Goal: Information Seeking & Learning: Check status

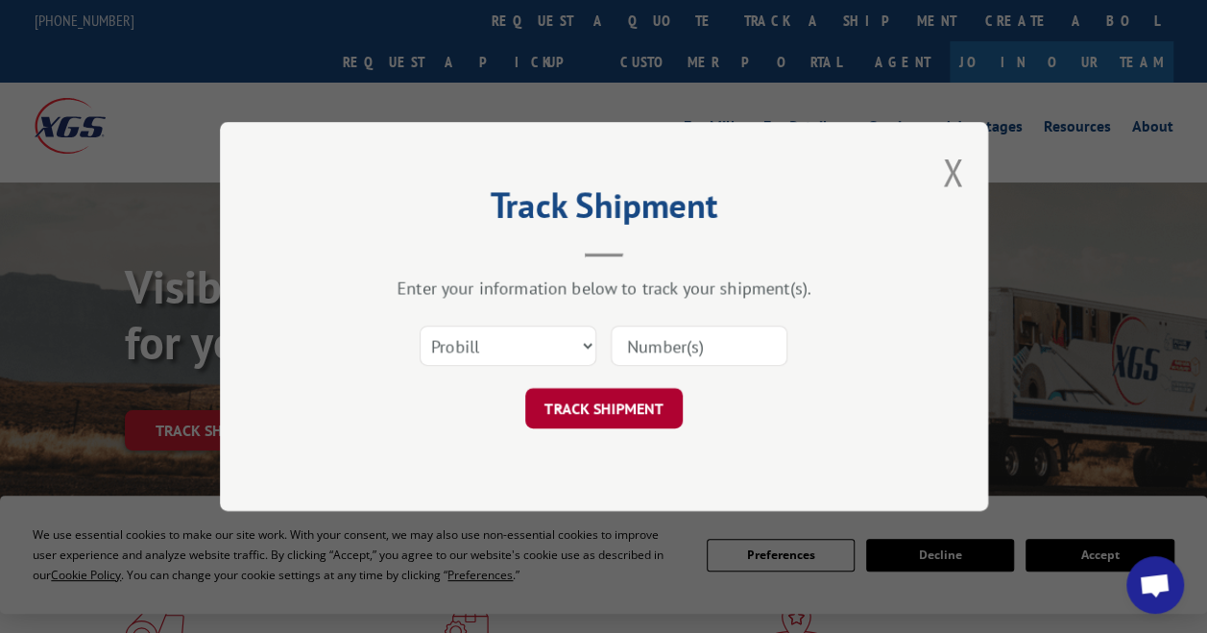
select select "bol"
click at [420, 325] on select "Select category... Probill BOL PO" at bounding box center [508, 345] width 177 height 40
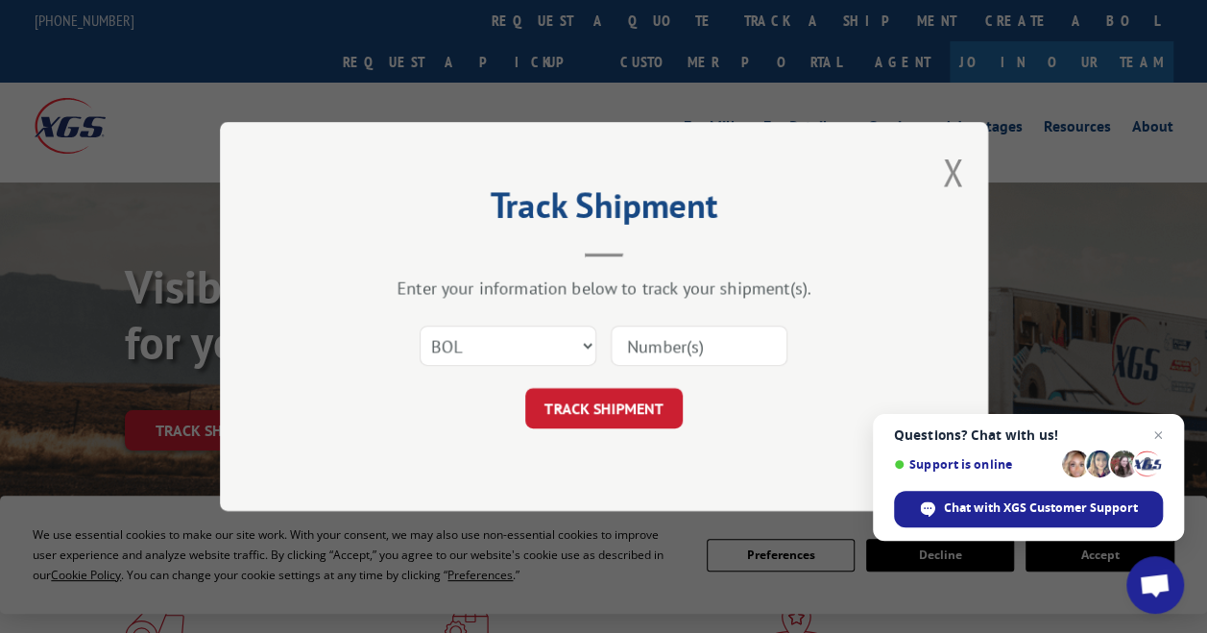
click at [695, 332] on input at bounding box center [699, 345] width 177 height 40
paste input "5669763"
type input "5669763"
click at [572, 417] on button "TRACK SHIPMENT" at bounding box center [603, 408] width 157 height 40
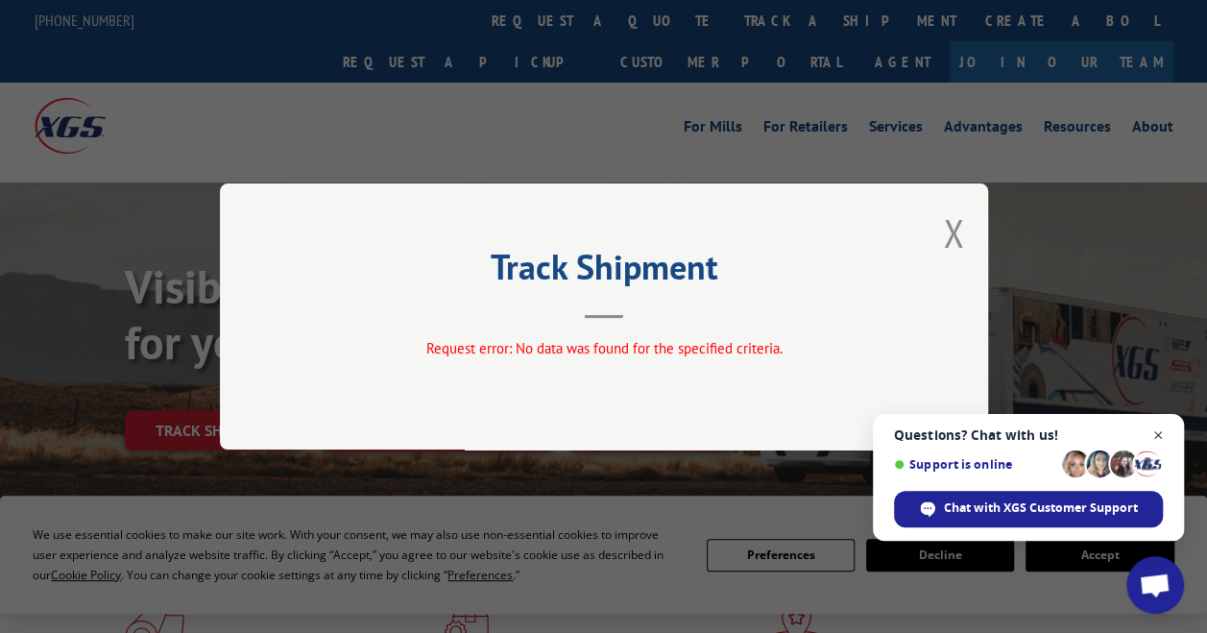
click at [1158, 429] on span "Close chat" at bounding box center [1158, 435] width 24 height 24
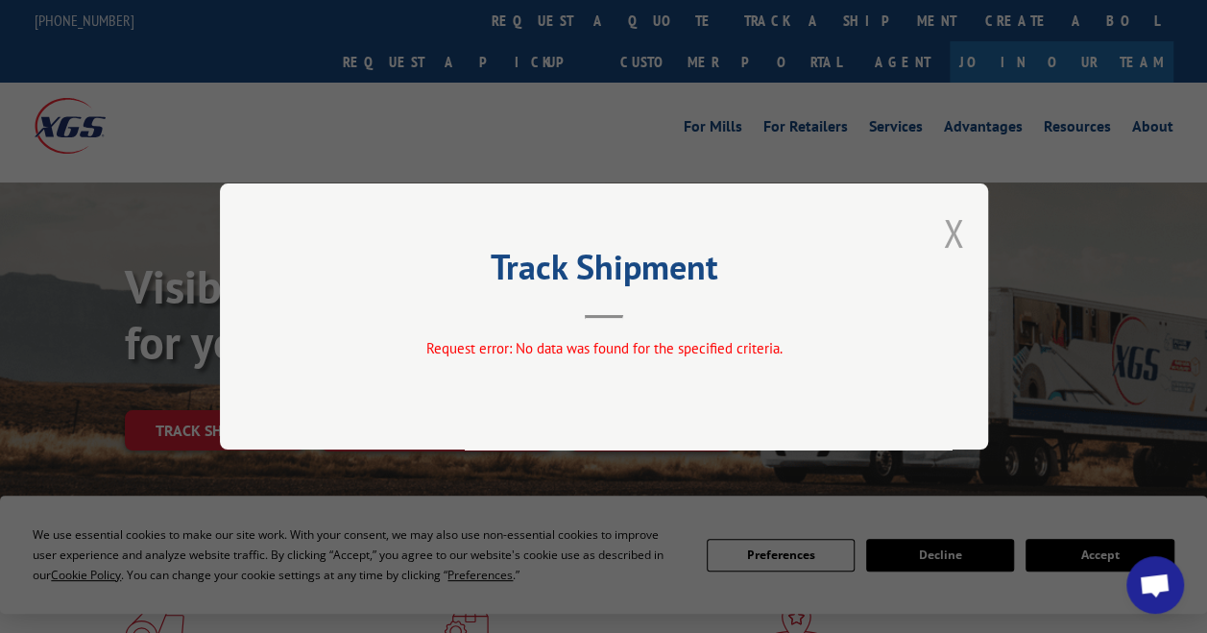
click at [961, 223] on button "Close modal" at bounding box center [953, 232] width 21 height 51
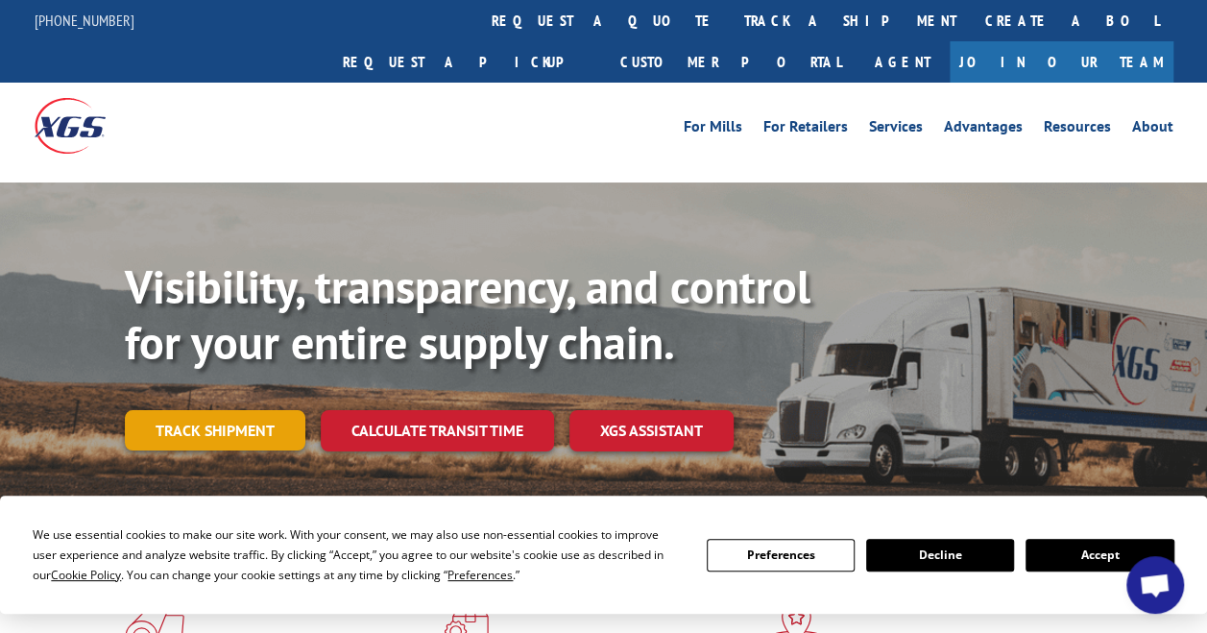
click at [271, 410] on link "Track shipment" at bounding box center [215, 430] width 180 height 40
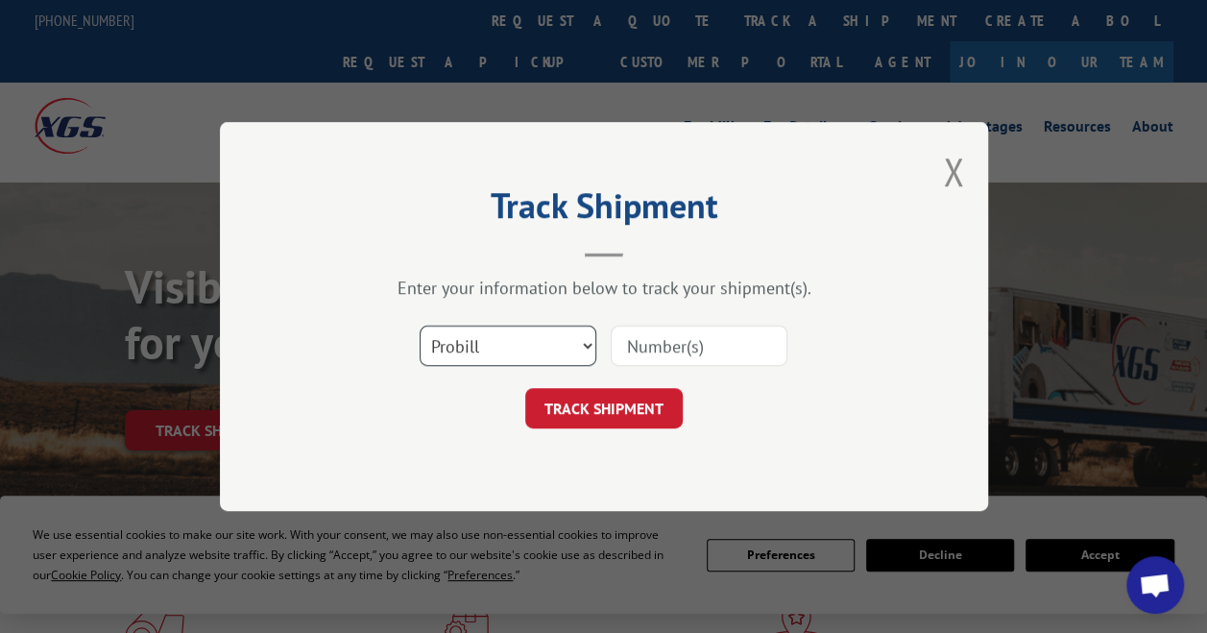
click at [509, 340] on select "Select category... Probill BOL PO" at bounding box center [508, 345] width 177 height 40
select select "bol"
click at [420, 325] on select "Select category... Probill BOL PO" at bounding box center [508, 345] width 177 height 40
click at [678, 339] on input at bounding box center [699, 345] width 177 height 40
paste input "5669763"
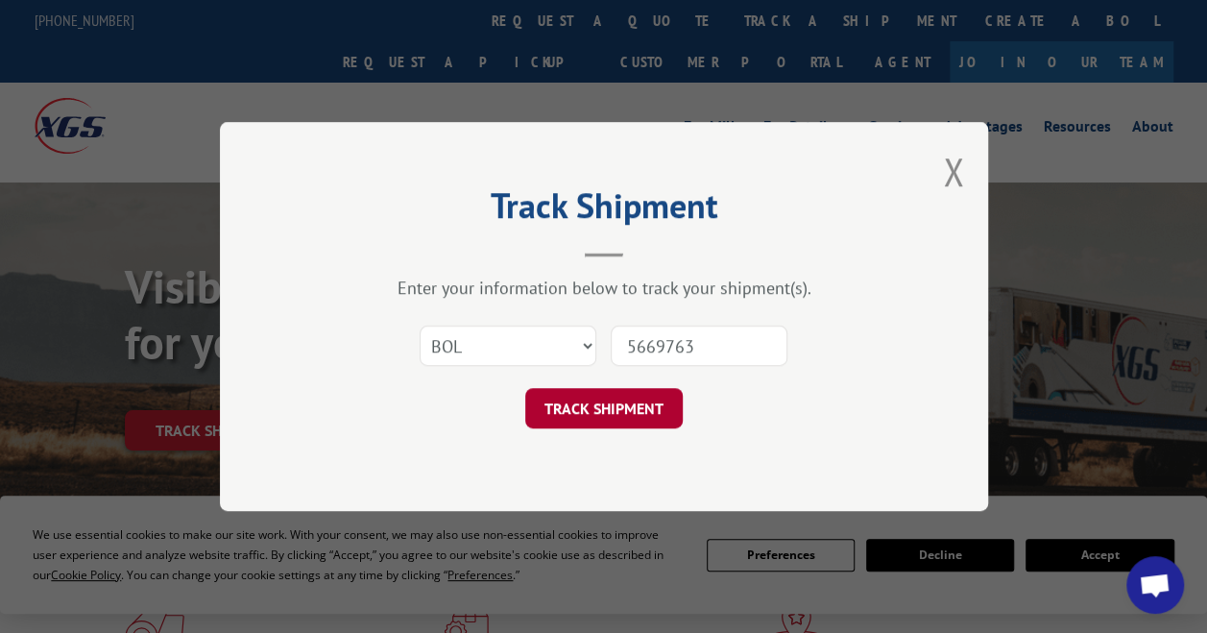
type input "5669763"
click at [591, 417] on button "TRACK SHIPMENT" at bounding box center [603, 408] width 157 height 40
